Goal: Task Accomplishment & Management: Manage account settings

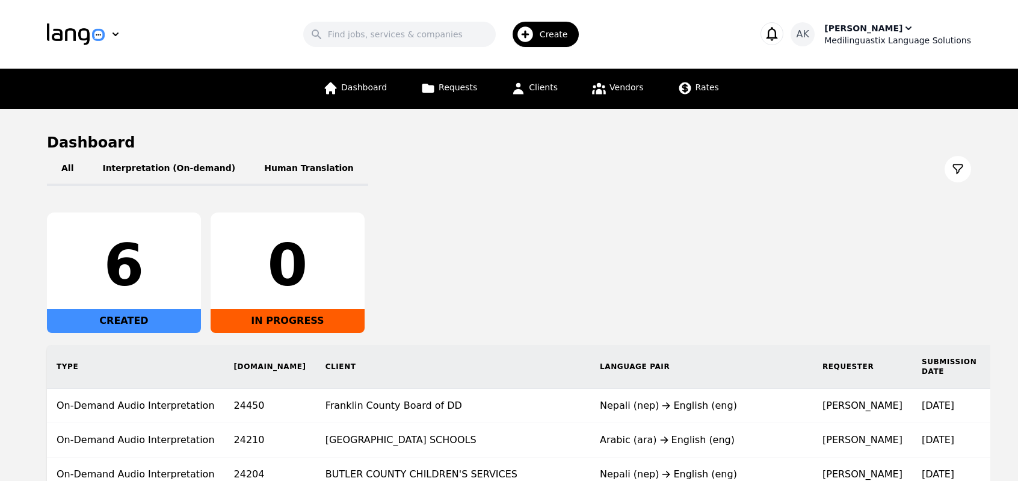
click at [864, 31] on div "[PERSON_NAME]" at bounding box center [864, 28] width 78 height 12
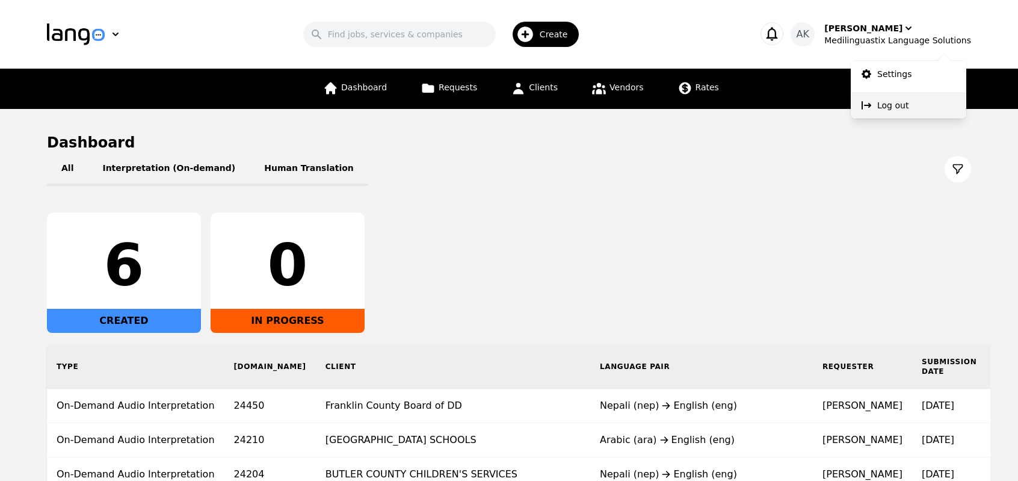
click at [891, 108] on p "Log out" at bounding box center [893, 105] width 31 height 12
